Goal: Task Accomplishment & Management: Manage account settings

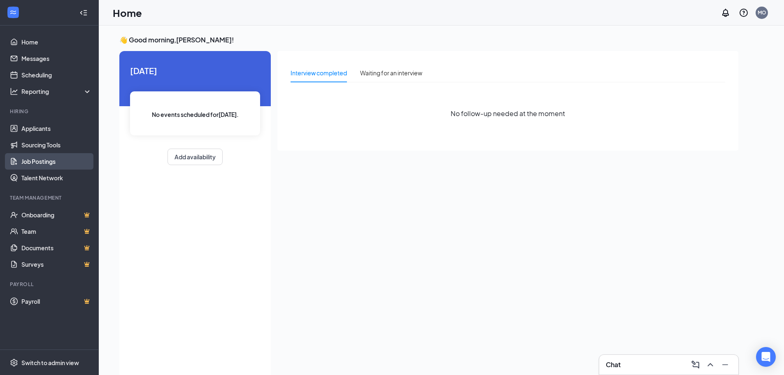
click at [44, 164] on link "Job Postings" at bounding box center [56, 161] width 70 height 16
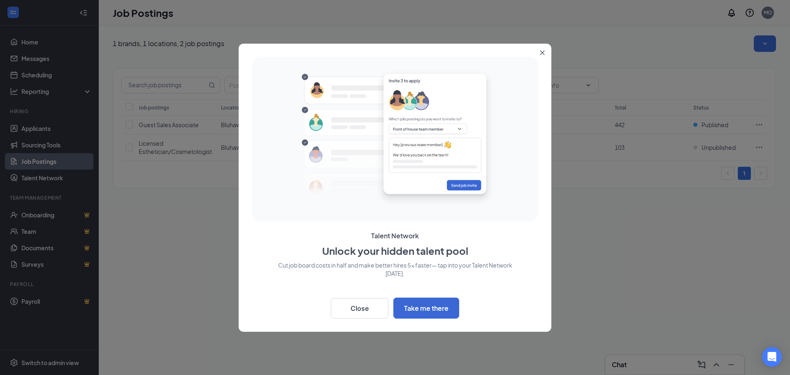
click at [542, 53] on icon "Close" at bounding box center [542, 52] width 5 height 5
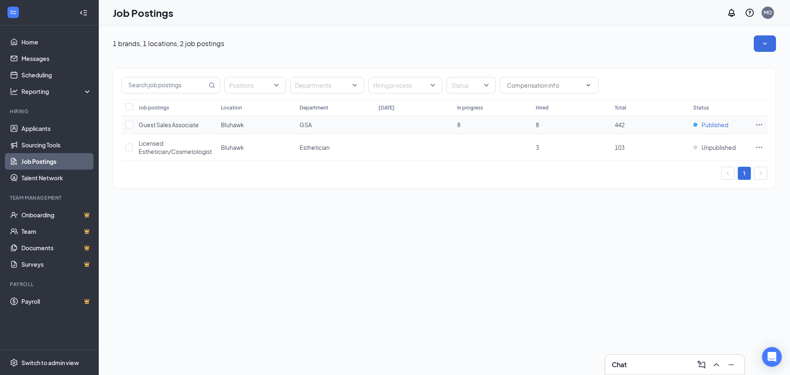
click at [723, 123] on span "Published" at bounding box center [715, 125] width 27 height 8
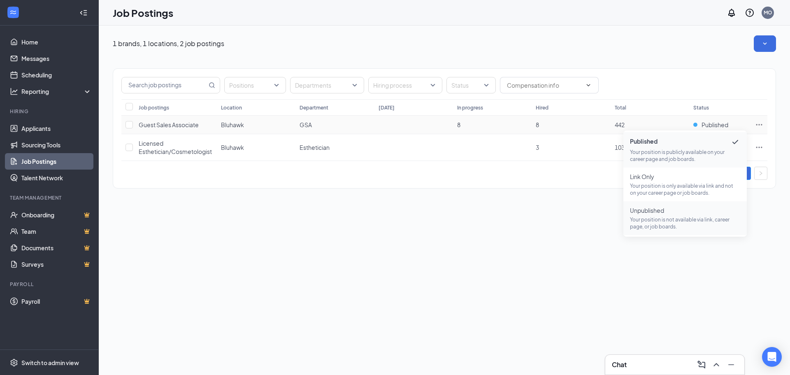
click at [689, 213] on span "Unpublished" at bounding box center [685, 210] width 110 height 8
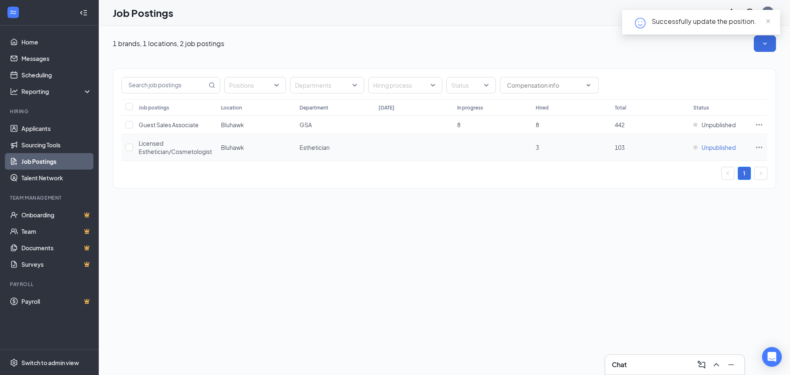
click at [729, 147] on span "Unpublished" at bounding box center [719, 147] width 34 height 8
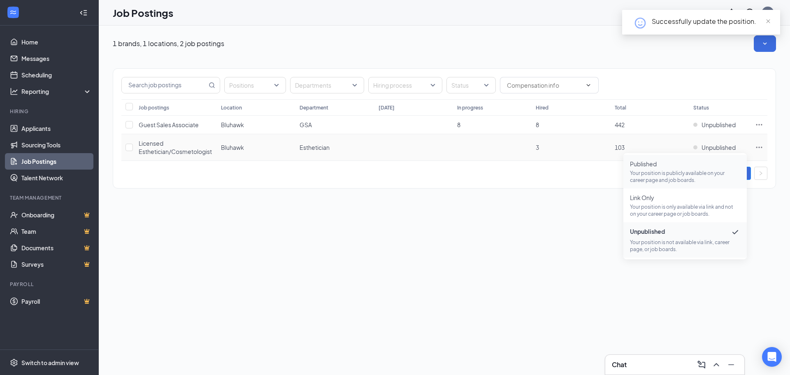
click at [682, 168] on span "Published Your position is publicly available on your career page and job board…" at bounding box center [685, 172] width 110 height 24
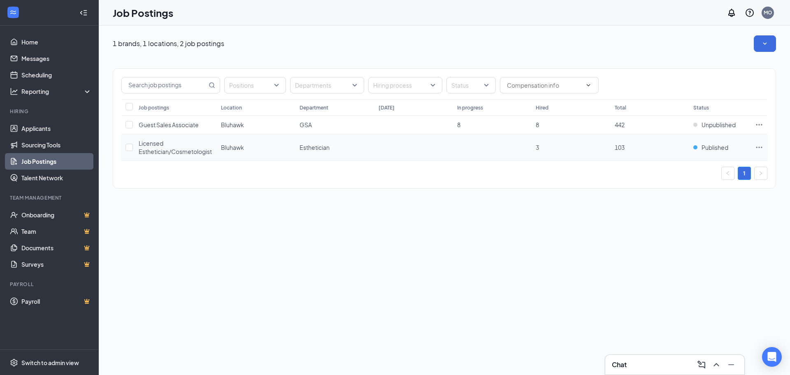
click at [165, 149] on span "Licensed Esthetician/Cosmetologist" at bounding box center [175, 148] width 73 height 16
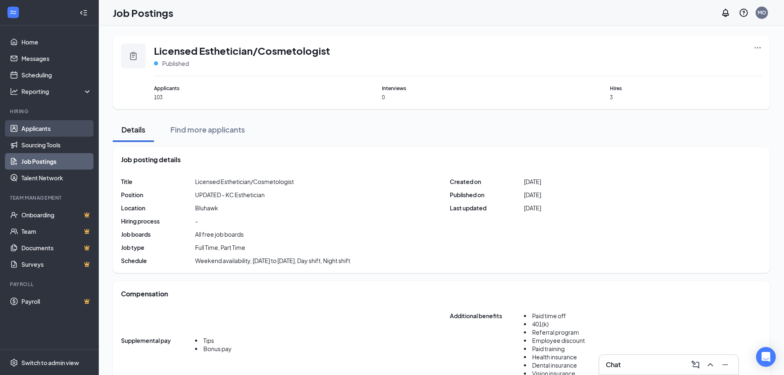
click at [63, 131] on link "Applicants" at bounding box center [56, 128] width 70 height 16
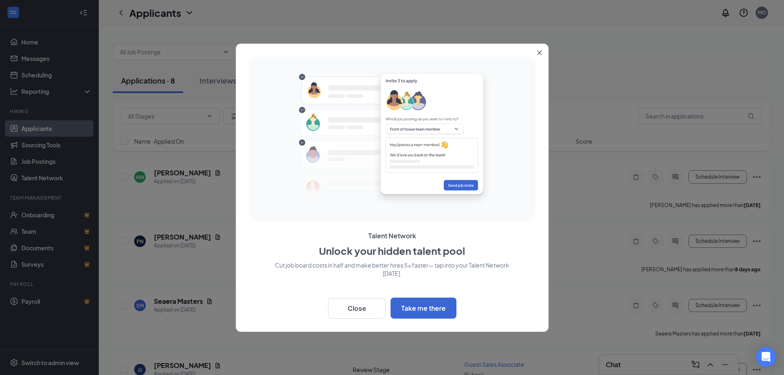
click at [539, 54] on icon "Close" at bounding box center [539, 52] width 5 height 5
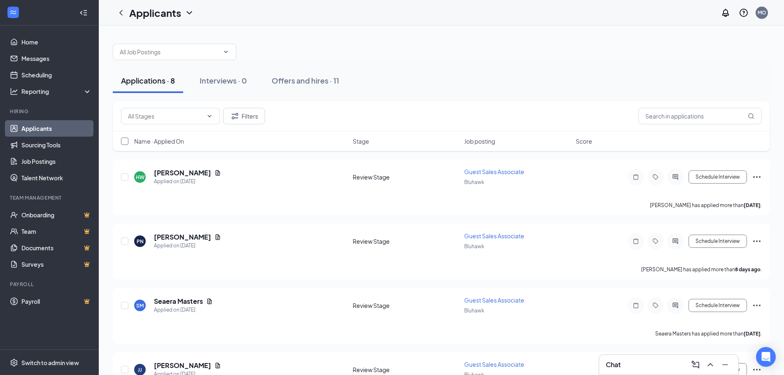
click at [127, 140] on input "checkbox" at bounding box center [124, 140] width 7 height 7
checkbox input "true"
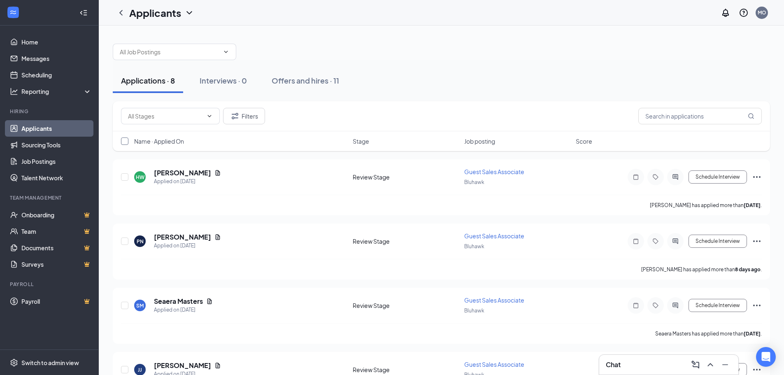
checkbox input "true"
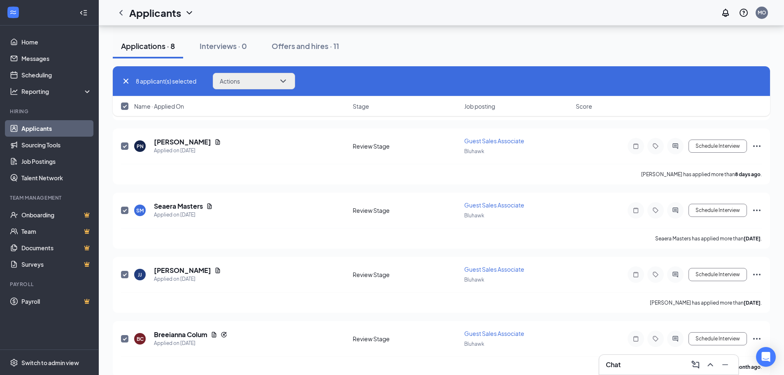
scroll to position [94, 0]
click at [246, 83] on button "Actions" at bounding box center [254, 81] width 82 height 16
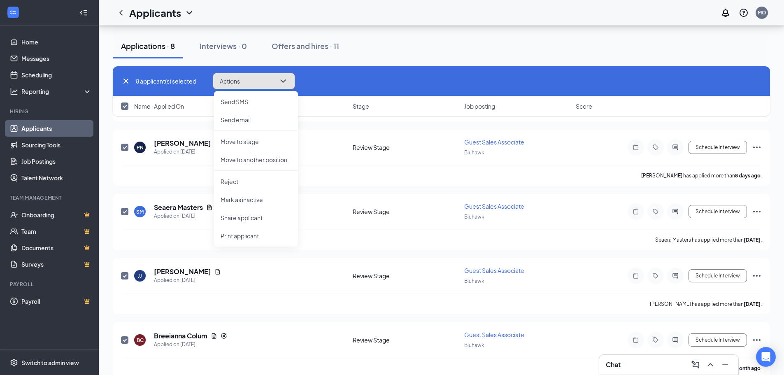
scroll to position [300, 0]
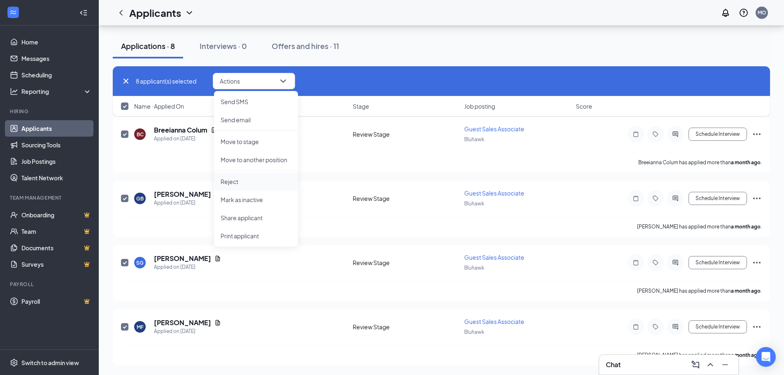
click at [265, 179] on p "Reject" at bounding box center [256, 181] width 71 height 8
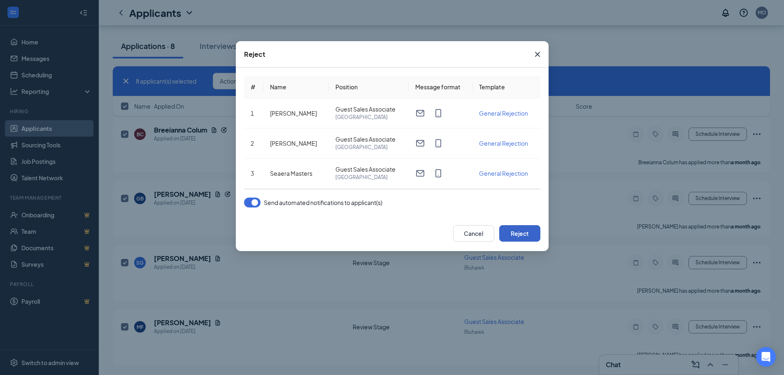
click at [537, 232] on button "Reject" at bounding box center [519, 233] width 41 height 16
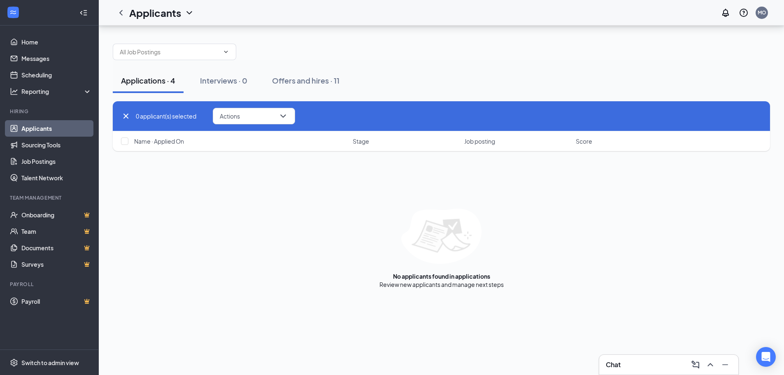
checkbox input "false"
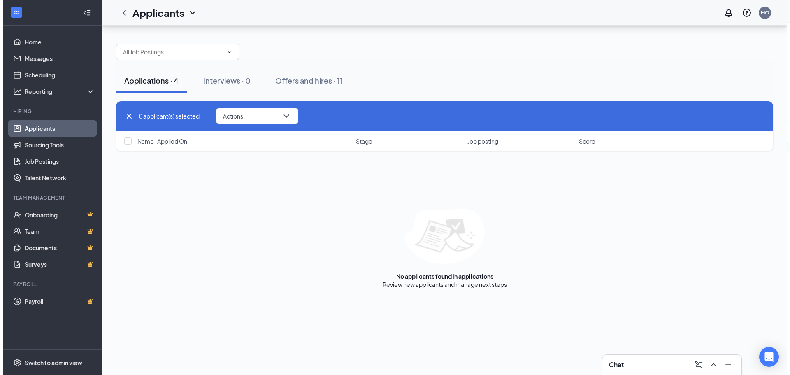
scroll to position [0, 0]
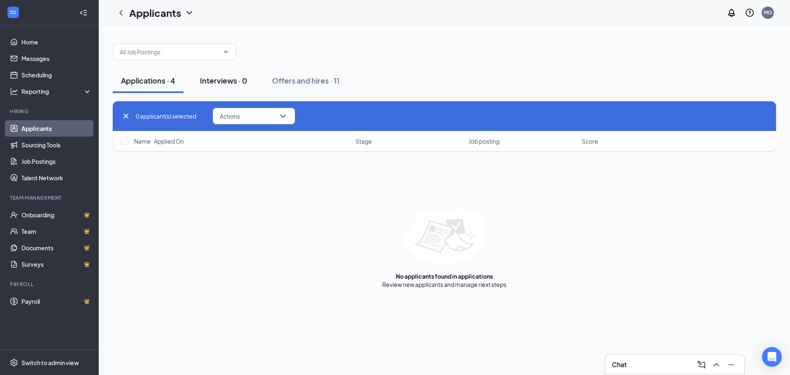
click at [242, 82] on div "Interviews · 0" at bounding box center [223, 80] width 47 height 10
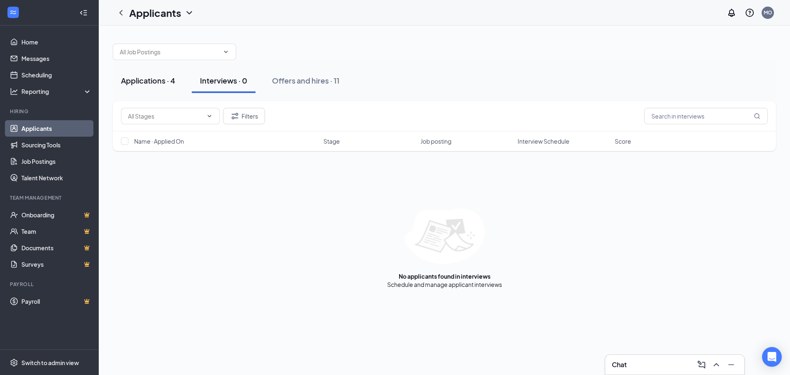
click at [172, 81] on div "Applications · 4" at bounding box center [148, 80] width 54 height 10
click at [63, 127] on link "Applicants" at bounding box center [56, 128] width 70 height 16
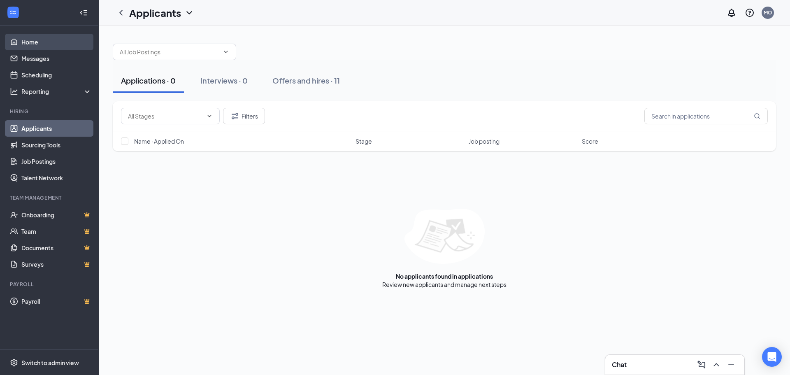
click at [40, 44] on link "Home" at bounding box center [56, 42] width 70 height 16
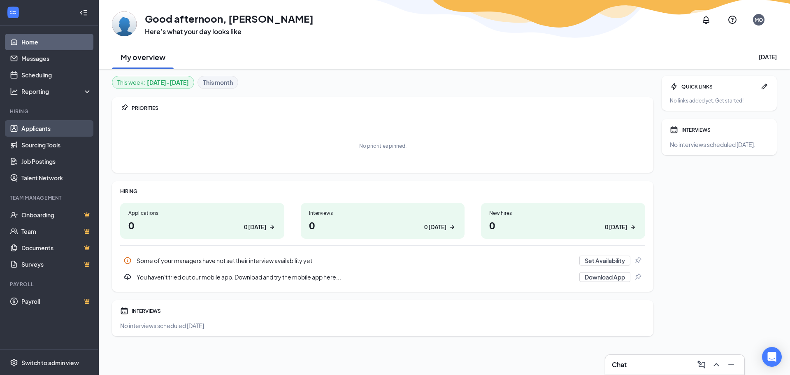
click at [27, 126] on link "Applicants" at bounding box center [56, 128] width 70 height 16
